Goal: Task Accomplishment & Management: Complete application form

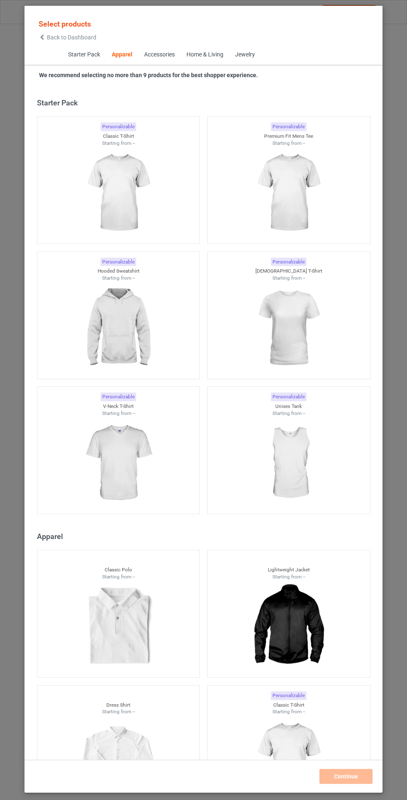
scroll to position [444, 0]
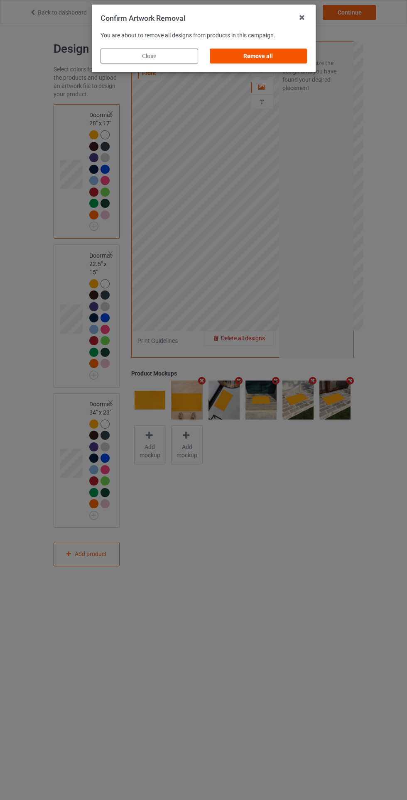
click at [258, 56] on div "Remove all" at bounding box center [258, 56] width 98 height 15
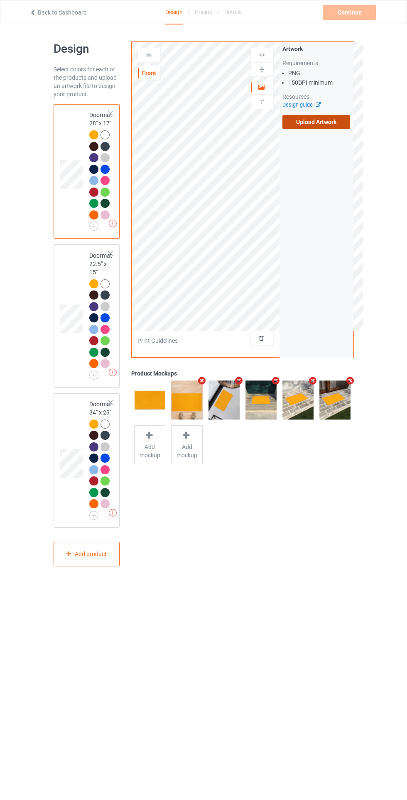
click at [314, 122] on label "Upload Artwork" at bounding box center [316, 122] width 68 height 14
click at [0, 0] on input "Upload Artwork" at bounding box center [0, 0] width 0 height 0
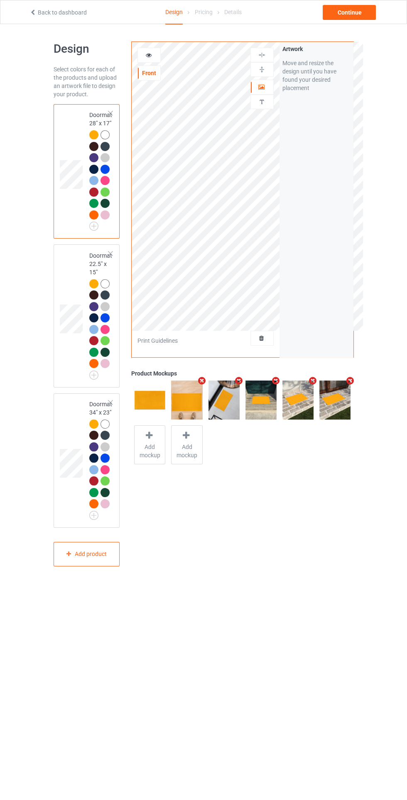
click at [271, 90] on div at bounding box center [262, 87] width 22 height 8
click at [265, 76] on div at bounding box center [261, 69] width 23 height 15
click at [261, 87] on icon at bounding box center [261, 86] width 7 height 6
click at [263, 76] on div at bounding box center [261, 69] width 23 height 15
click at [269, 67] on div at bounding box center [262, 70] width 22 height 8
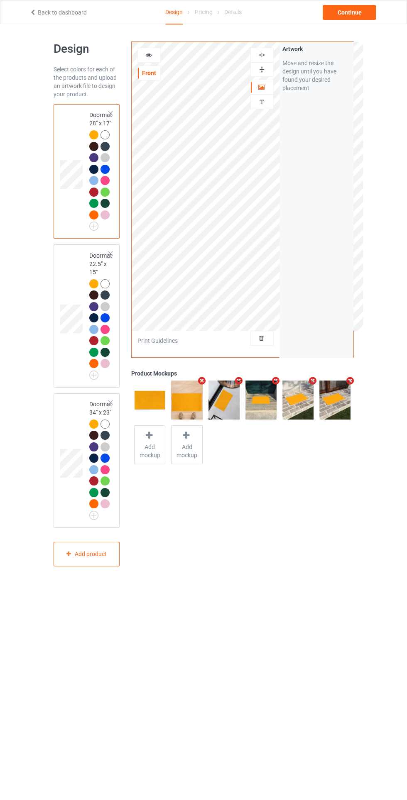
click at [270, 48] on div at bounding box center [261, 55] width 23 height 15
click at [270, 53] on div at bounding box center [262, 55] width 22 height 8
click at [261, 70] on img at bounding box center [262, 70] width 8 height 8
click at [257, 67] on div at bounding box center [262, 70] width 22 height 8
click at [262, 54] on img at bounding box center [262, 55] width 8 height 8
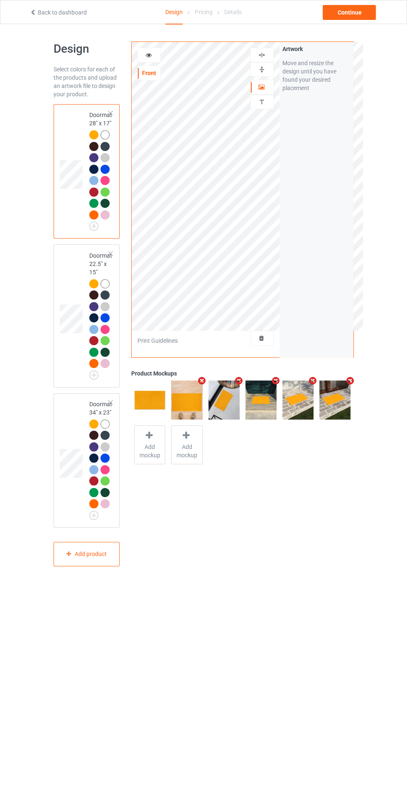
click at [143, 56] on div at bounding box center [149, 55] width 22 height 8
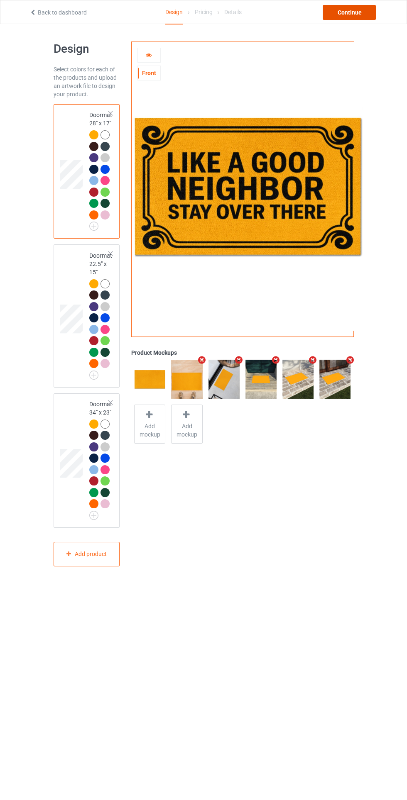
click at [348, 12] on div "Continue" at bounding box center [349, 12] width 53 height 15
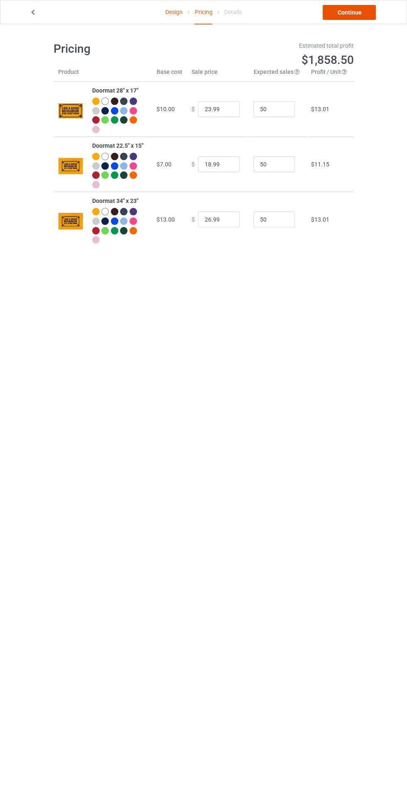
click at [357, 13] on link "Continue" at bounding box center [349, 12] width 53 height 15
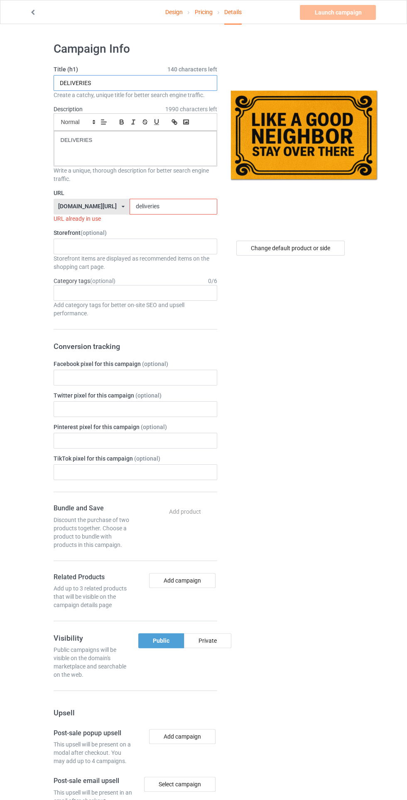
click at [160, 83] on input "DELIVERIES" at bounding box center [136, 83] width 164 height 16
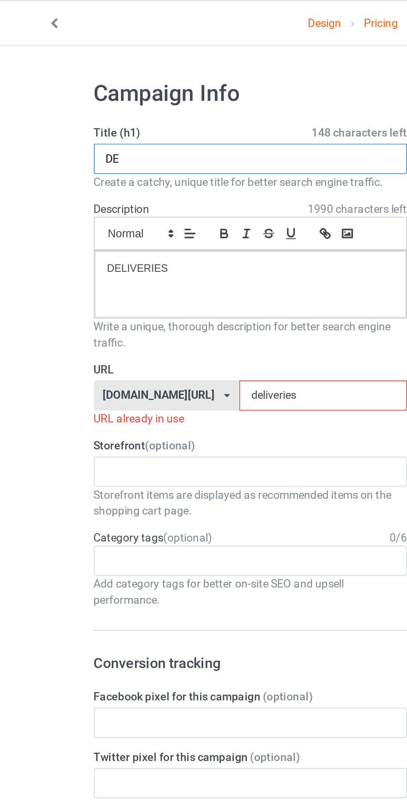
type input "D"
paste input "LIKE A GOOD"
type input "LIKE A GOOD"
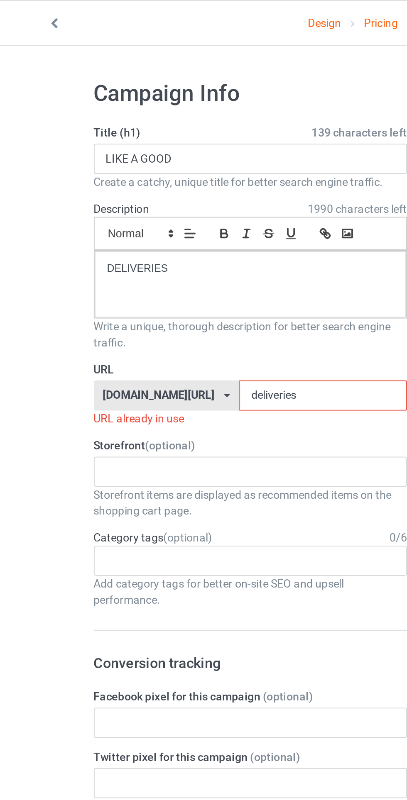
click at [168, 206] on input "deliveries" at bounding box center [174, 207] width 88 height 16
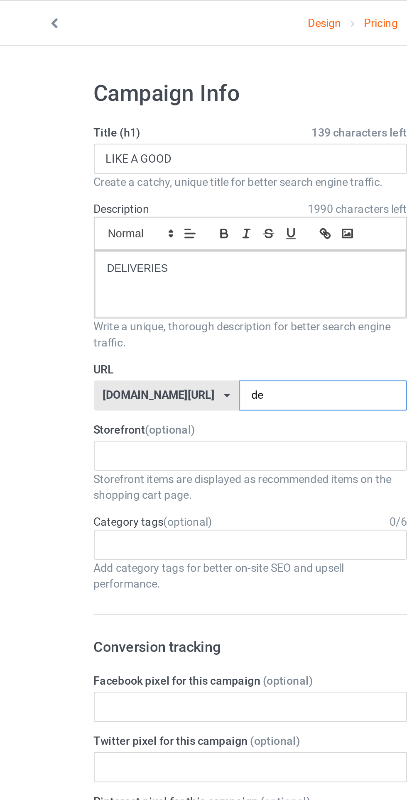
type input "d"
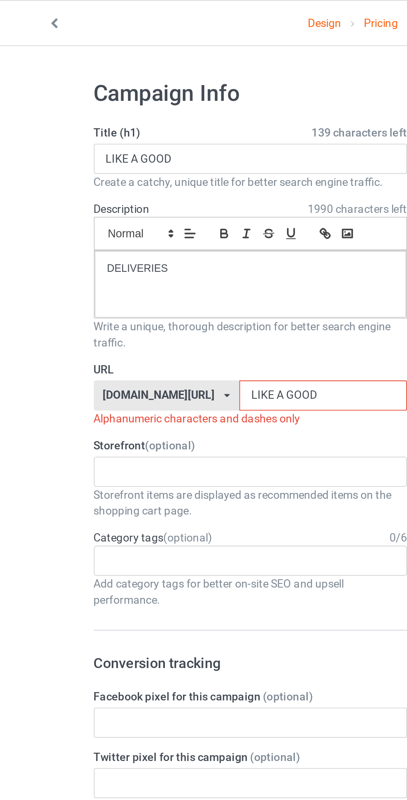
click at [139, 208] on input "LIKE A GOOD" at bounding box center [174, 207] width 88 height 16
click at [137, 205] on input "LIKE A GOOD" at bounding box center [174, 207] width 88 height 16
click at [131, 208] on input "LIKE AGOOD" at bounding box center [174, 207] width 88 height 16
type input "LIKEAGOOD"
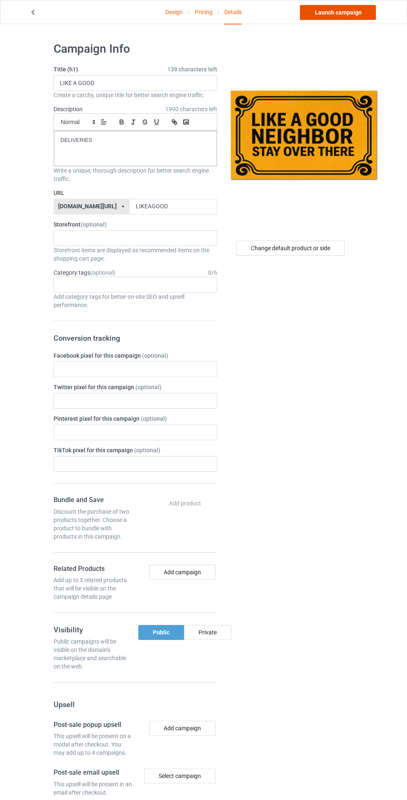
click at [357, 17] on link "Launch campaign" at bounding box center [338, 12] width 76 height 15
